Goal: Transaction & Acquisition: Purchase product/service

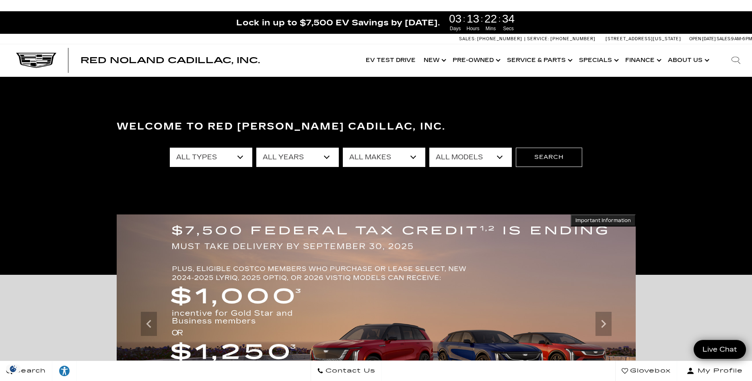
click at [429, 148] on select "All Models A4 Cherokee Colorado Crown Signia CT4 CT5 CT5-V Enclave EQE Escalade…" at bounding box center [470, 157] width 82 height 19
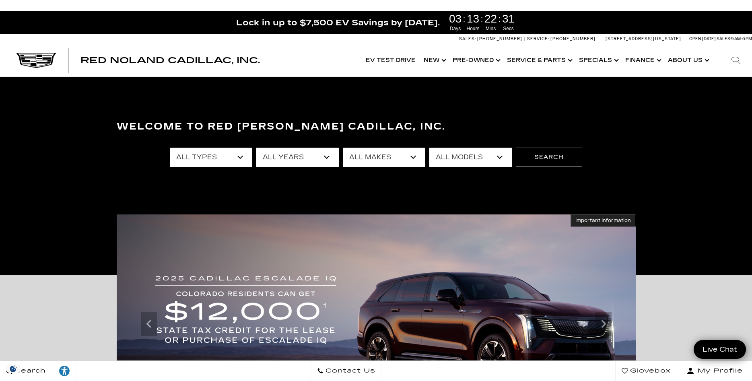
select select "XT5"
click option "XT5" at bounding box center [0, 0] width 0 height 0
click at [540, 158] on button "Search" at bounding box center [549, 157] width 66 height 19
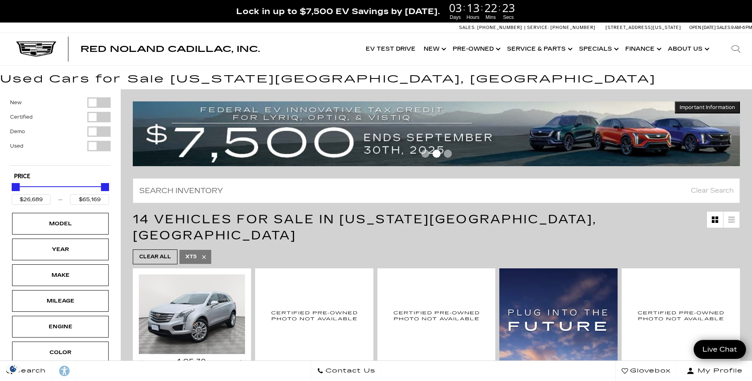
click at [106, 102] on div "Filter by Vehicle Type" at bounding box center [98, 102] width 23 height 10
type input "$59,060"
type input "$64,919"
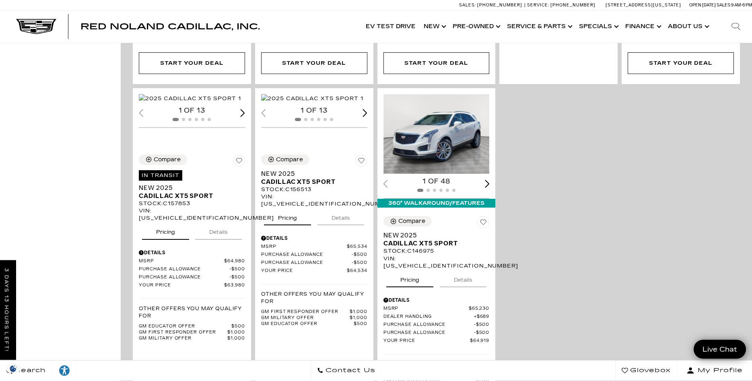
scroll to position [534, 0]
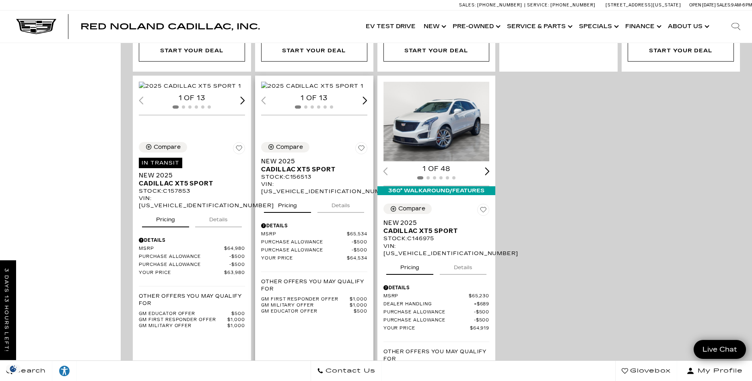
click at [318, 91] on img "1 / 2" at bounding box center [312, 86] width 102 height 9
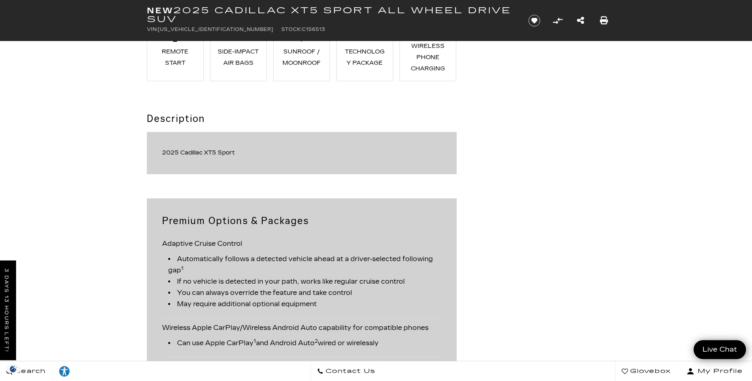
scroll to position [780, 0]
